Goal: Task Accomplishment & Management: Use online tool/utility

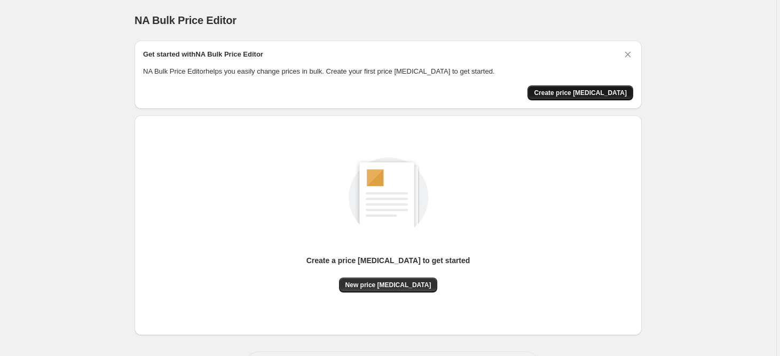
click at [586, 90] on span "Create price [MEDICAL_DATA]" at bounding box center [580, 93] width 93 height 9
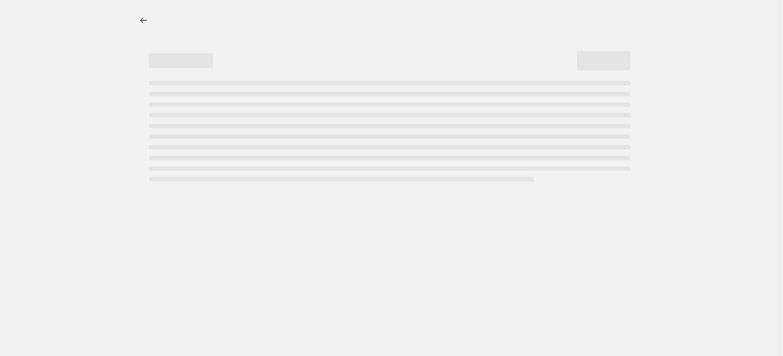
select select "percentage"
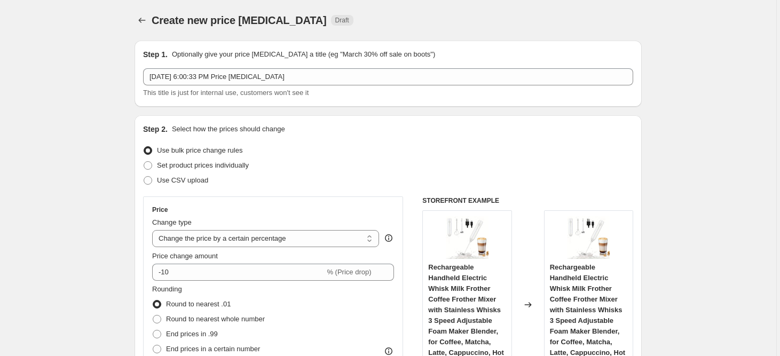
click at [361, 182] on div "Use CSV upload" at bounding box center [388, 180] width 490 height 15
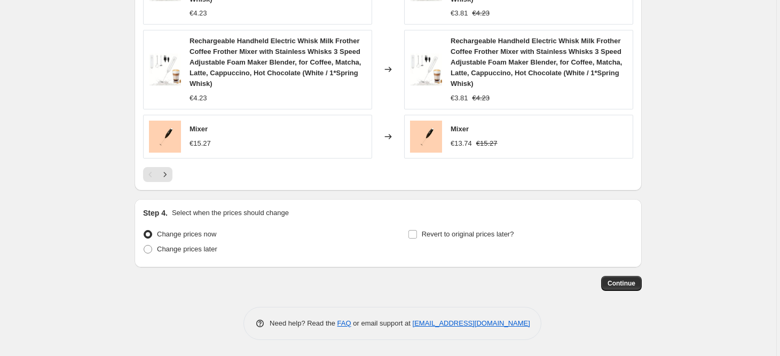
scroll to position [855, 0]
click at [628, 280] on span "Continue" at bounding box center [622, 283] width 28 height 9
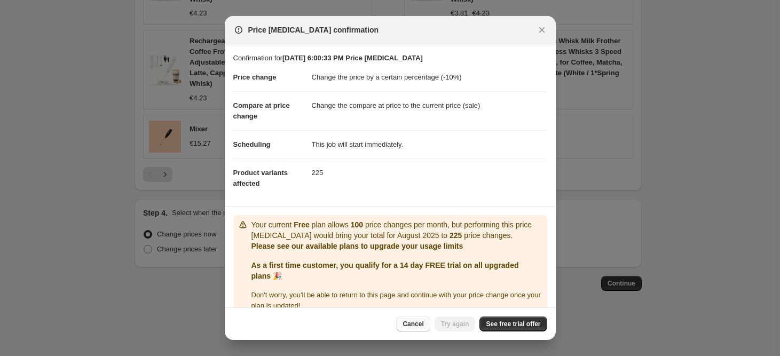
click at [413, 327] on span "Cancel" at bounding box center [413, 324] width 21 height 9
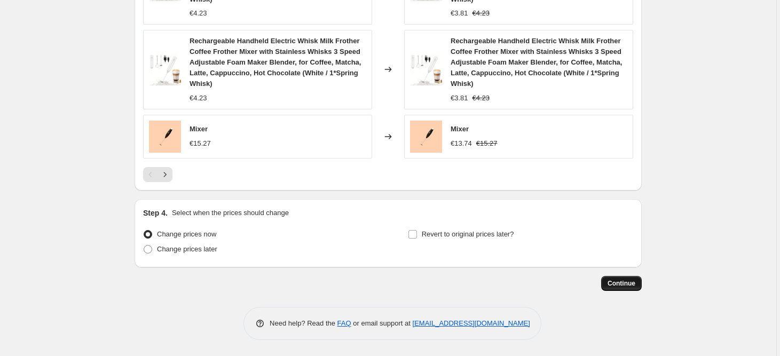
click at [617, 280] on span "Continue" at bounding box center [622, 283] width 28 height 9
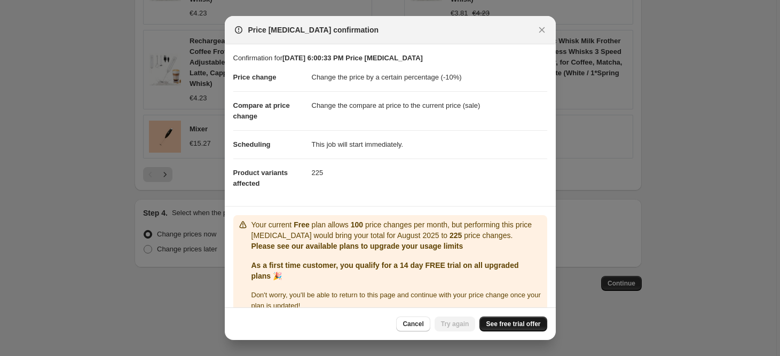
click at [511, 324] on span "See free trial offer" at bounding box center [513, 324] width 54 height 9
click at [546, 27] on icon "Close" at bounding box center [542, 30] width 11 height 11
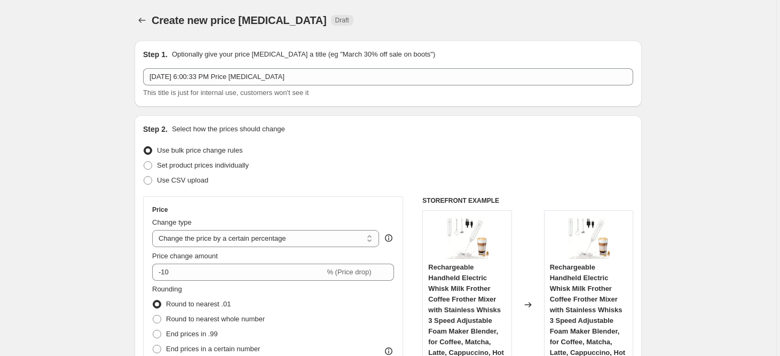
scroll to position [855, 0]
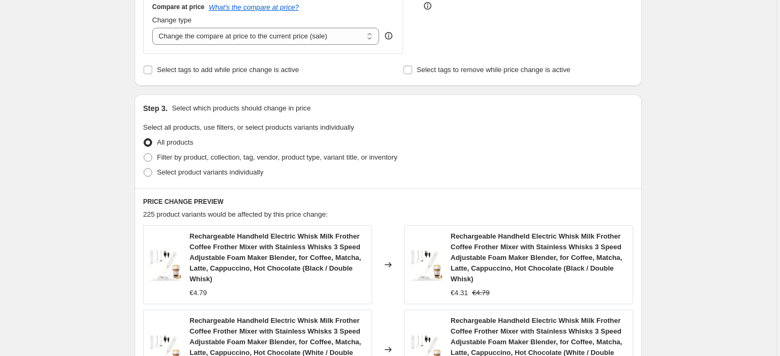
scroll to position [445, 0]
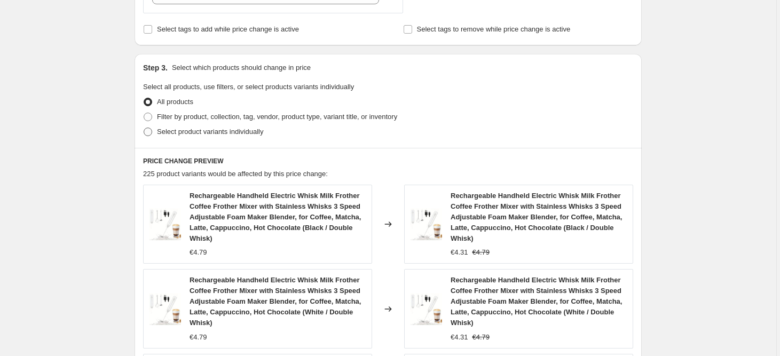
click at [242, 135] on span "Select product variants individually" at bounding box center [210, 132] width 106 height 8
click at [144, 128] on input "Select product variants individually" at bounding box center [144, 128] width 1 height 1
radio input "true"
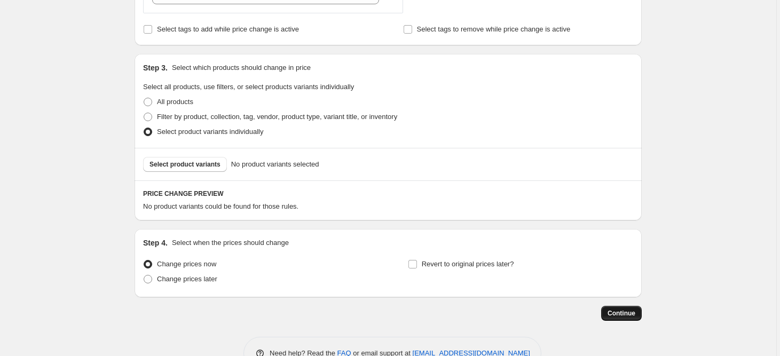
click at [629, 316] on span "Continue" at bounding box center [622, 313] width 28 height 9
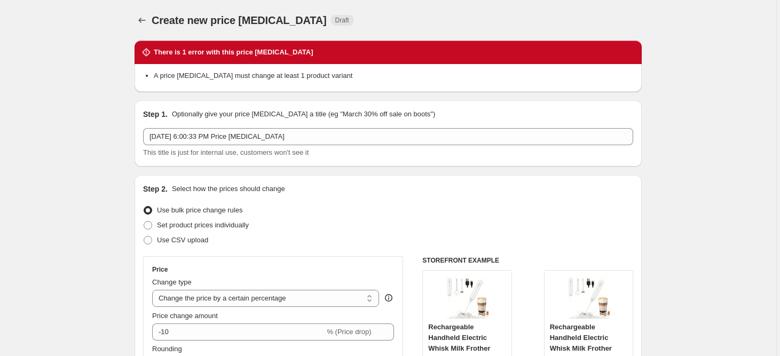
click at [336, 74] on li "A price change job must change at least 1 product variant" at bounding box center [393, 75] width 479 height 11
click at [275, 243] on div "Use CSV upload" at bounding box center [388, 240] width 490 height 15
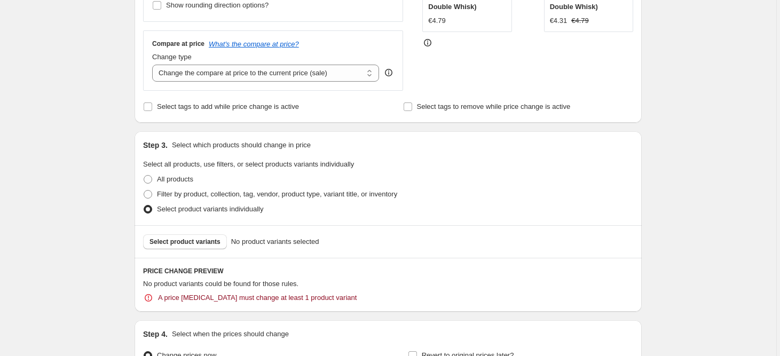
scroll to position [454, 0]
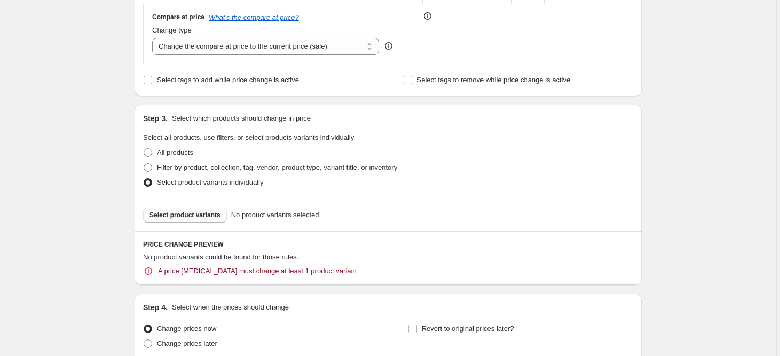
click at [191, 217] on span "Select product variants" at bounding box center [184, 215] width 71 height 9
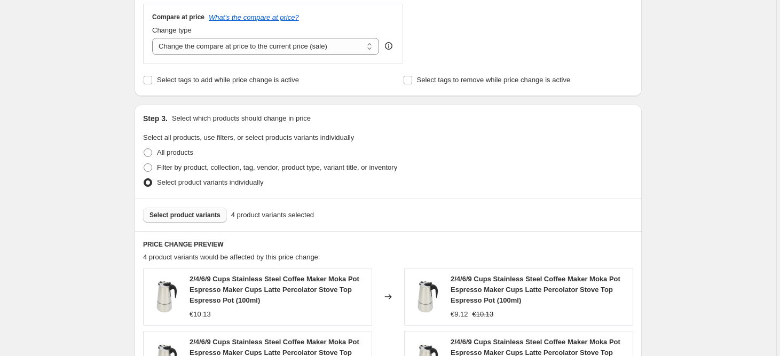
scroll to position [706, 0]
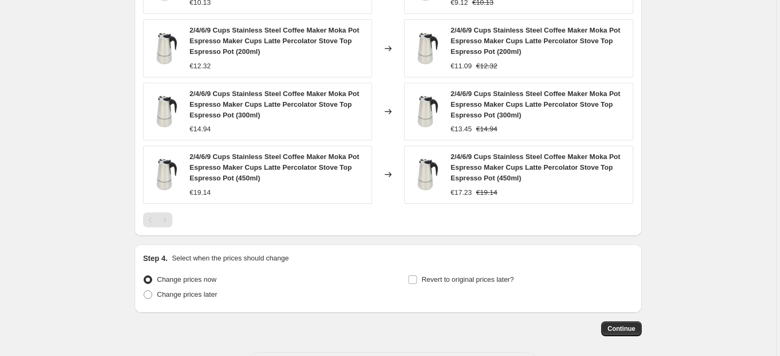
click at [519, 8] on div "€9.12 €10.13" at bounding box center [539, 2] width 177 height 11
click at [623, 333] on span "Continue" at bounding box center [622, 329] width 28 height 9
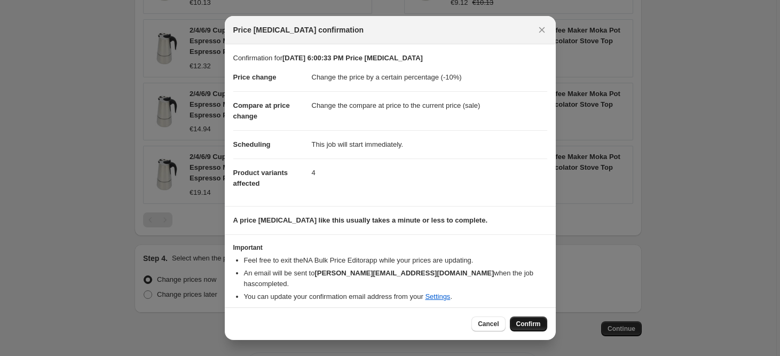
click at [518, 320] on span "Confirm" at bounding box center [528, 324] width 25 height 9
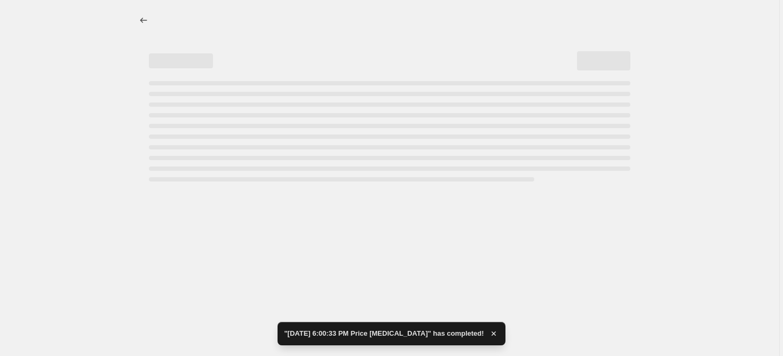
select select "percentage"
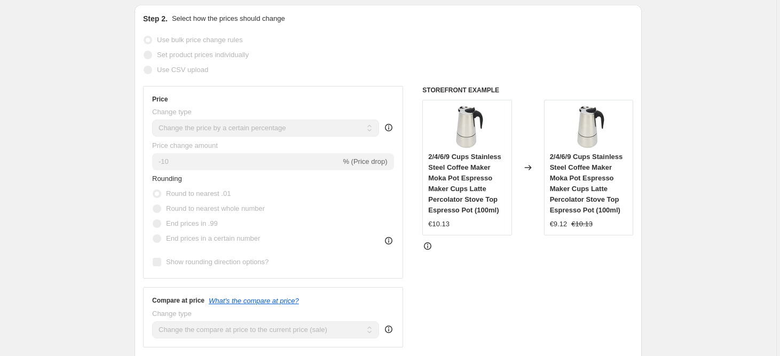
scroll to position [214, 0]
click at [572, 166] on span "2/4/6/9 Cups Stainless Steel Coffee Maker Moka Pot Espresso Maker Cups Latte Pe…" at bounding box center [586, 181] width 73 height 61
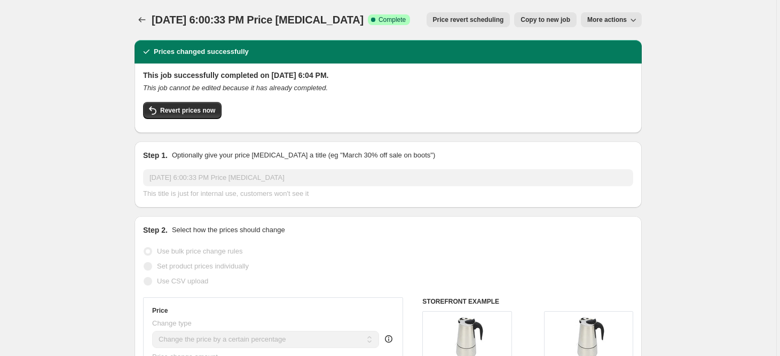
scroll to position [0, 0]
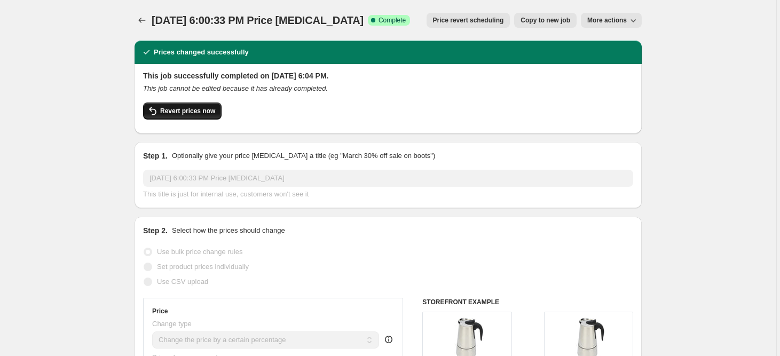
click at [172, 112] on span "Revert prices now" at bounding box center [187, 111] width 55 height 9
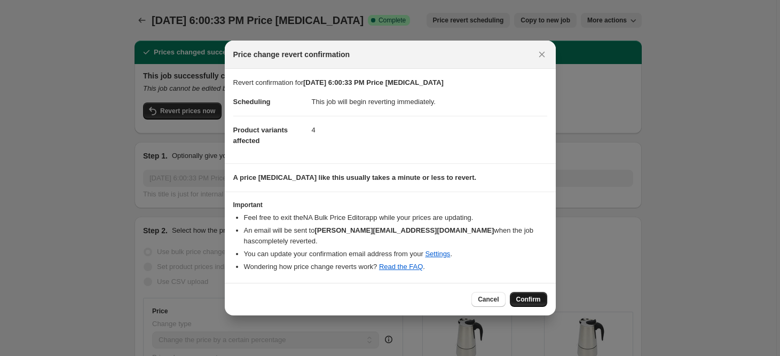
click at [526, 292] on button "Confirm" at bounding box center [528, 299] width 37 height 15
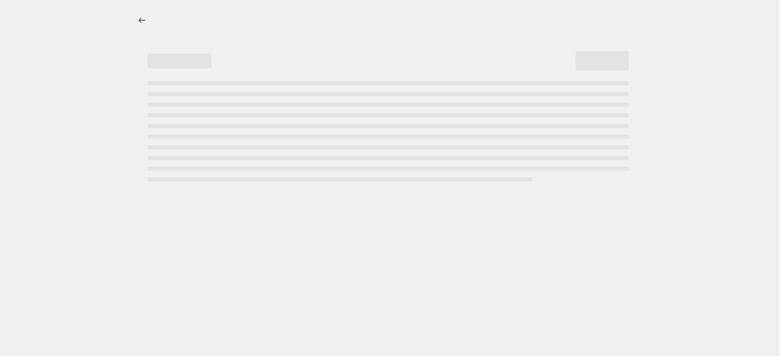
select select "percentage"
